Goal: Navigation & Orientation: Find specific page/section

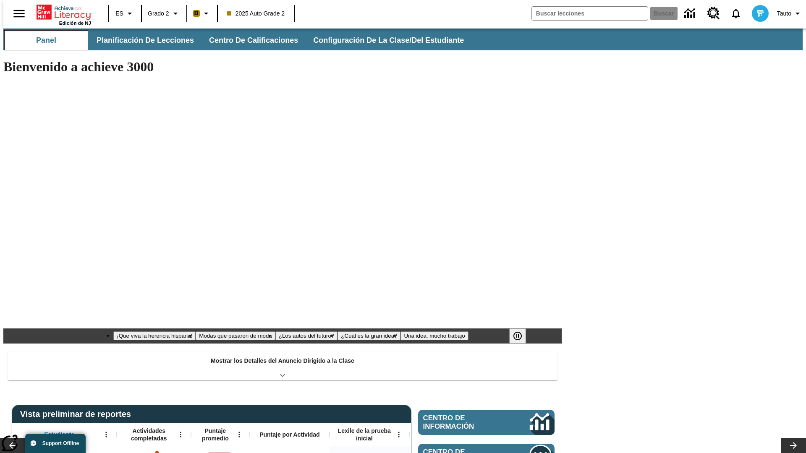
click at [43, 40] on button "Panel" at bounding box center [46, 40] width 84 height 20
click at [141, 40] on button "Planificación de lecciones" at bounding box center [146, 40] width 112 height 20
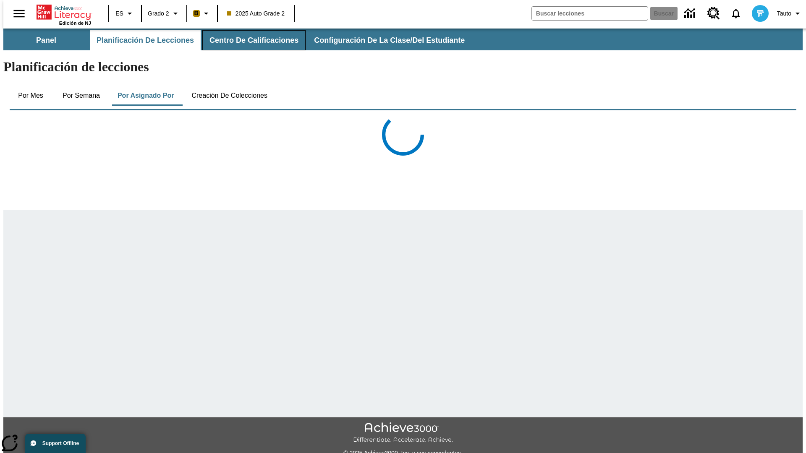
click at [248, 40] on button "Centro de calificaciones" at bounding box center [253, 40] width 103 height 20
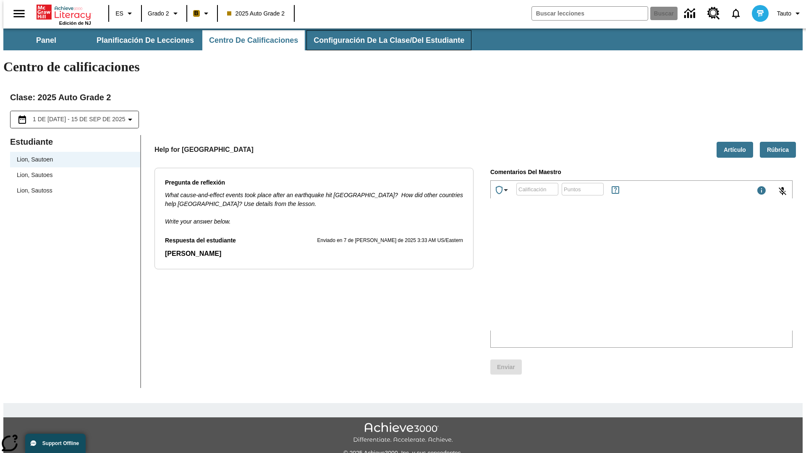
click at [381, 40] on button "Configuración de la clase/del estudiante" at bounding box center [388, 40] width 165 height 20
